Goal: Find contact information: Find contact information

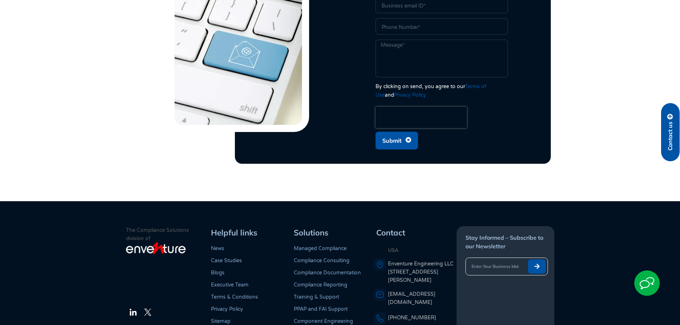
scroll to position [2003, 0]
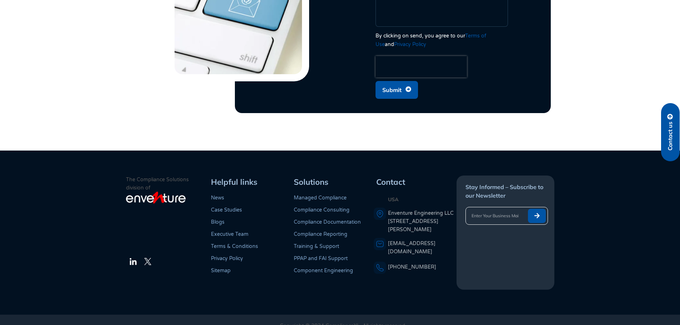
click at [237, 231] on link "Executive Team" at bounding box center [229, 234] width 37 height 6
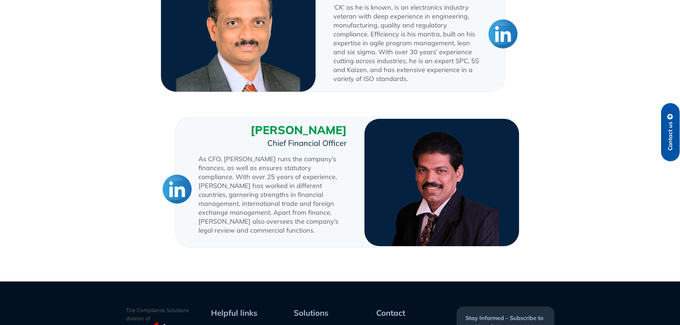
scroll to position [893, 0]
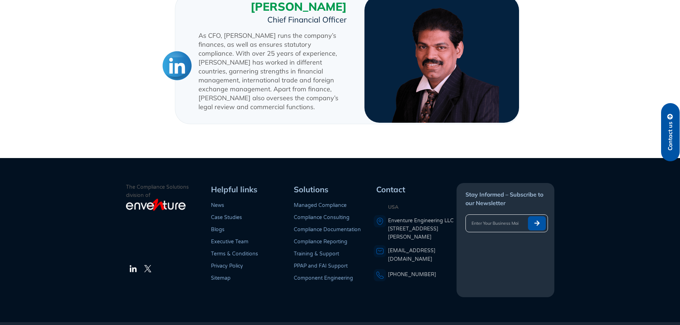
click at [176, 54] on img at bounding box center [177, 65] width 32 height 32
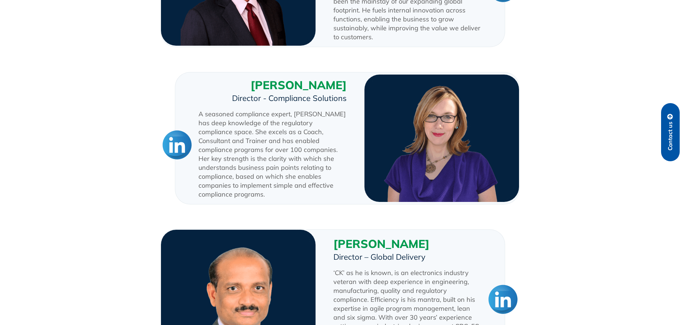
scroll to position [500, 0]
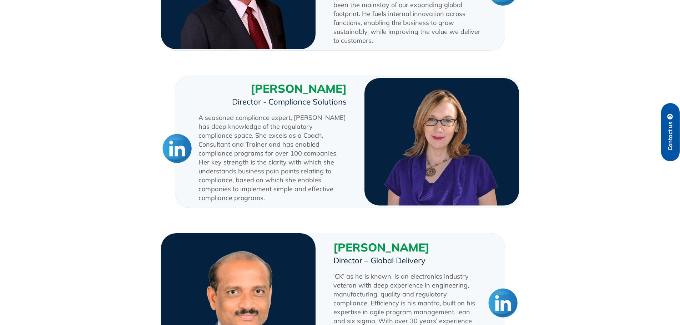
click at [172, 147] on img at bounding box center [177, 148] width 32 height 32
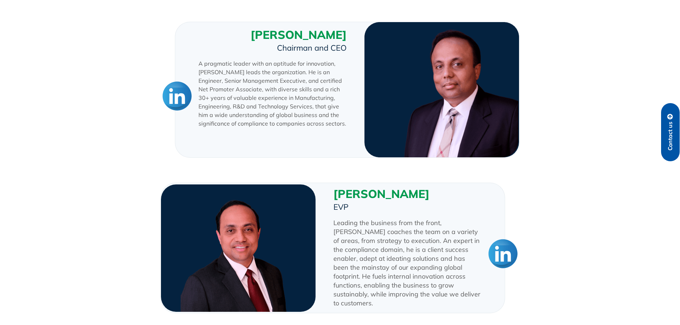
scroll to position [179, 0]
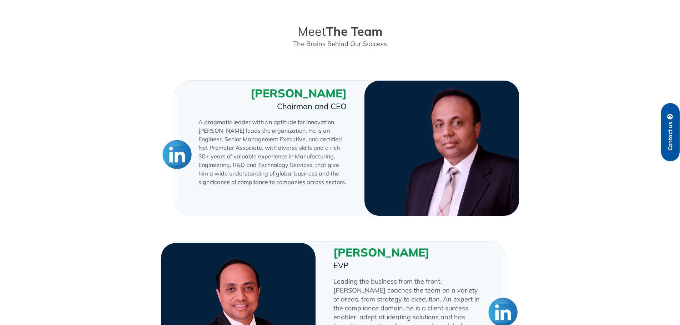
click at [189, 150] on img at bounding box center [177, 154] width 32 height 32
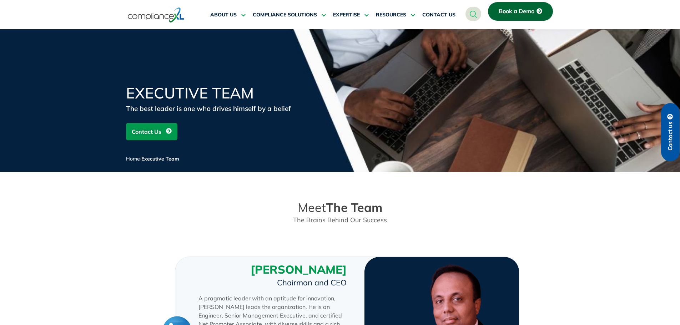
scroll to position [0, 0]
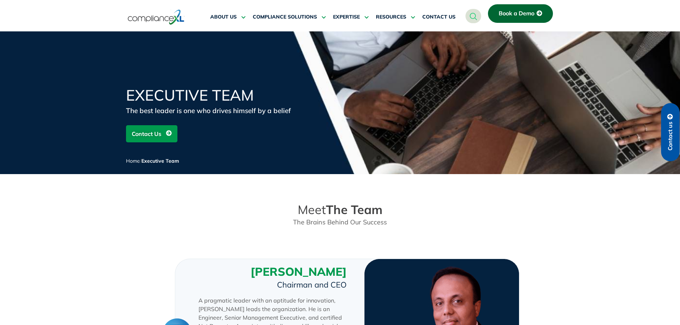
click at [156, 134] on span "Contact Us" at bounding box center [147, 134] width 30 height 14
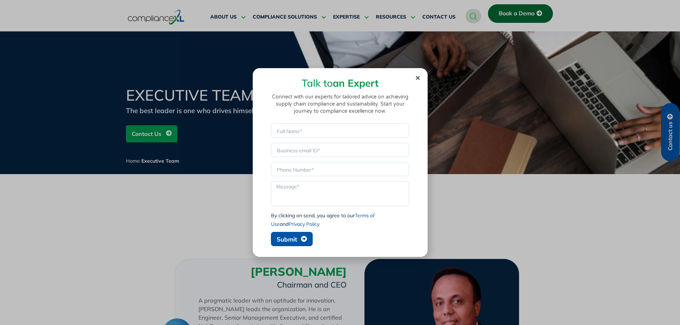
click at [421, 77] on section "Talk to an Expert Connect with our experts for tailored advice on achieving sup…" at bounding box center [340, 159] width 175 height 182
click at [415, 79] on icon "Close" at bounding box center [417, 77] width 5 height 5
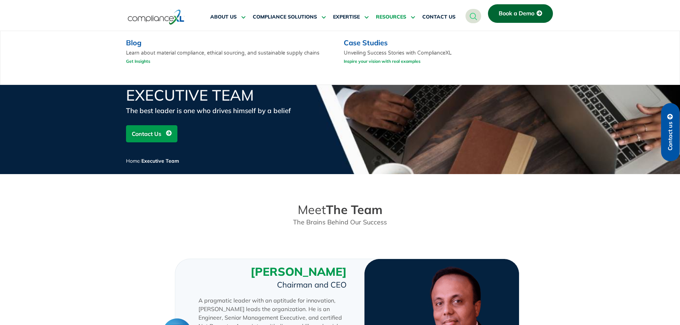
click at [405, 20] on span "RESOURCES" at bounding box center [391, 17] width 30 height 6
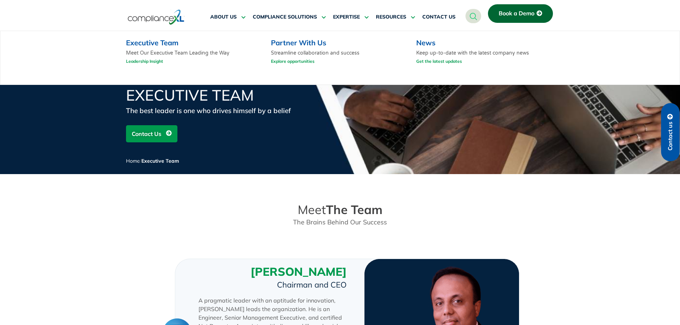
click at [446, 61] on link "Get the latest updates" at bounding box center [439, 61] width 46 height 9
